Goal: Task Accomplishment & Management: Use online tool/utility

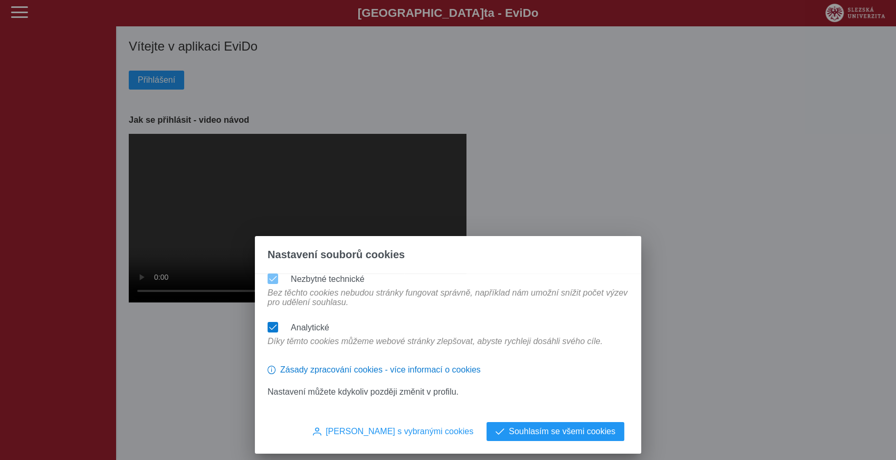
click at [274, 324] on span at bounding box center [273, 327] width 8 height 7
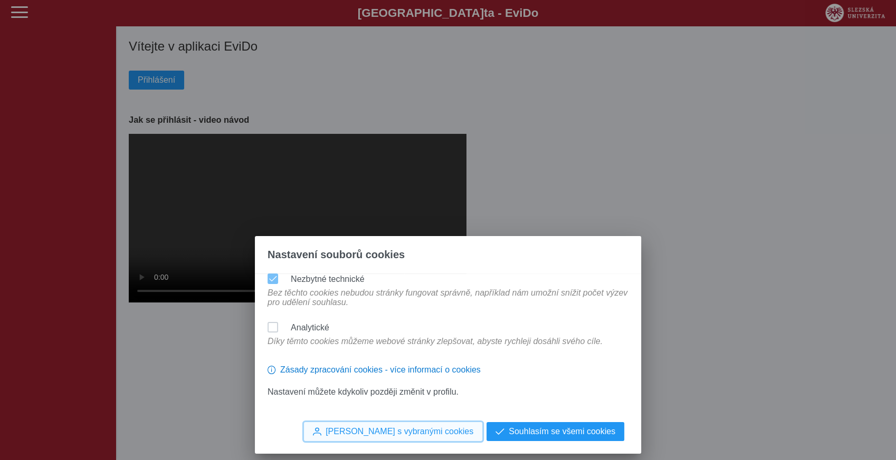
click at [448, 430] on span "Souhlasím s vybranými cookies" at bounding box center [399, 431] width 148 height 9
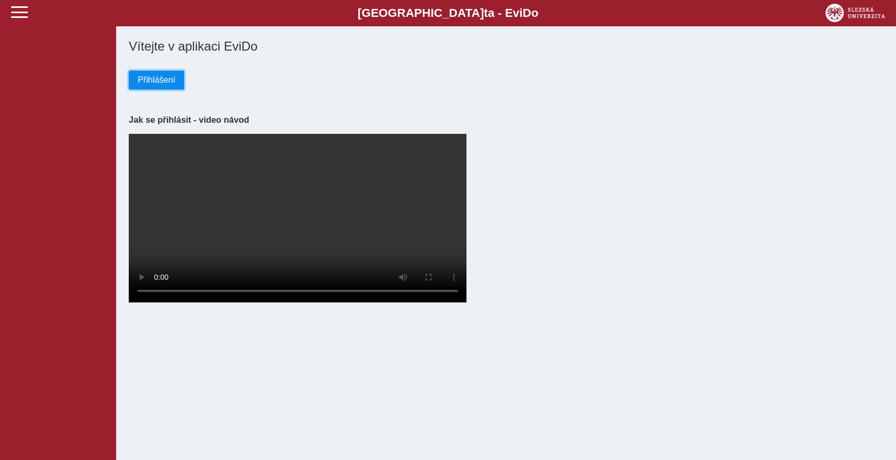
click at [158, 83] on span "Přihlášení" at bounding box center [156, 79] width 37 height 9
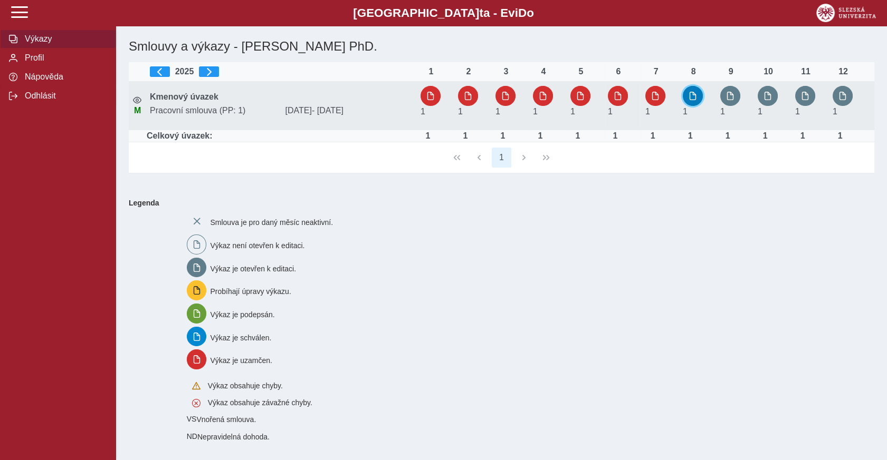
click at [690, 95] on span "button" at bounding box center [692, 96] width 8 height 8
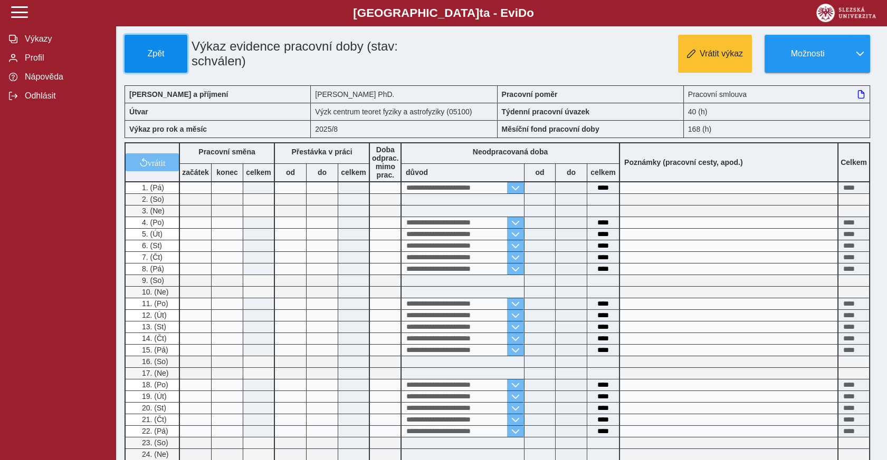
click at [165, 57] on span "Zpět" at bounding box center [155, 53] width 53 height 9
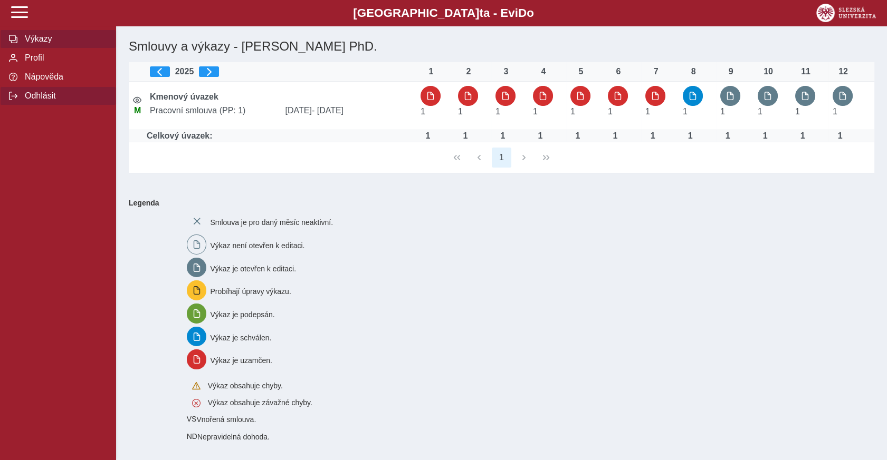
click at [42, 100] on span "Odhlásit" at bounding box center [64, 95] width 85 height 9
